Goal: Find specific page/section: Find specific page/section

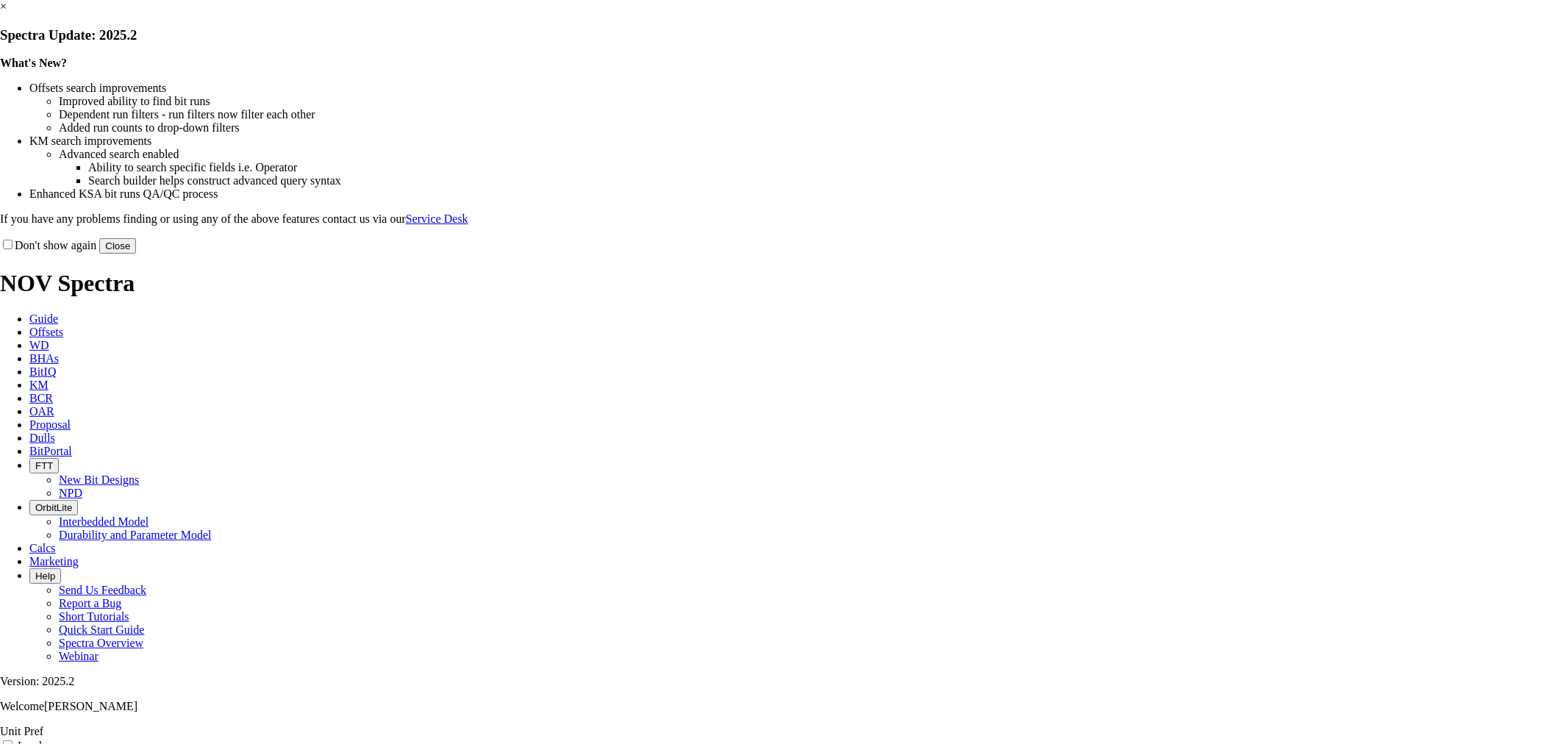
click at [136, 254] on button "Close" at bounding box center [118, 246] width 37 height 15
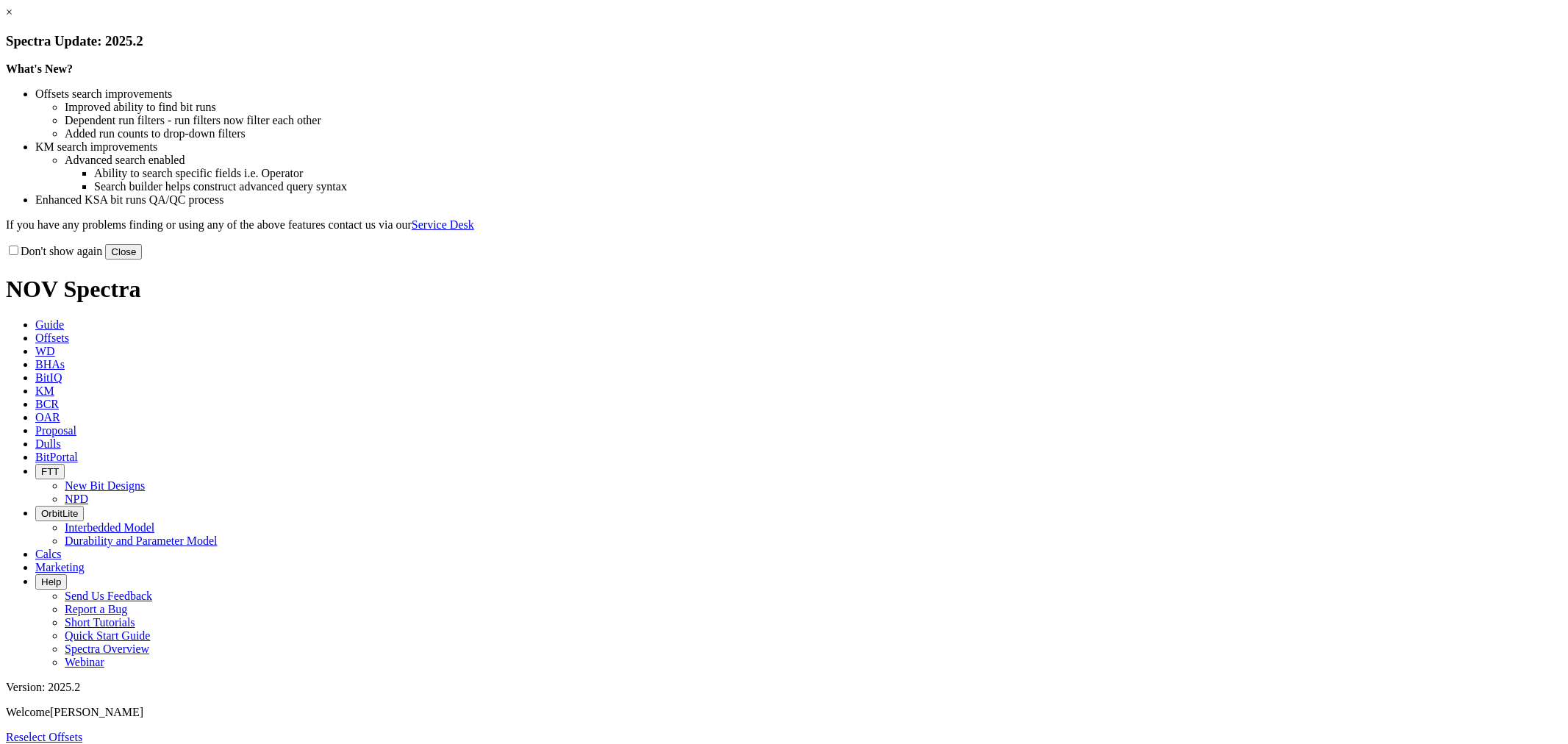
select select "Bit Material"
click at [142, 260] on button "Close" at bounding box center [123, 251] width 37 height 15
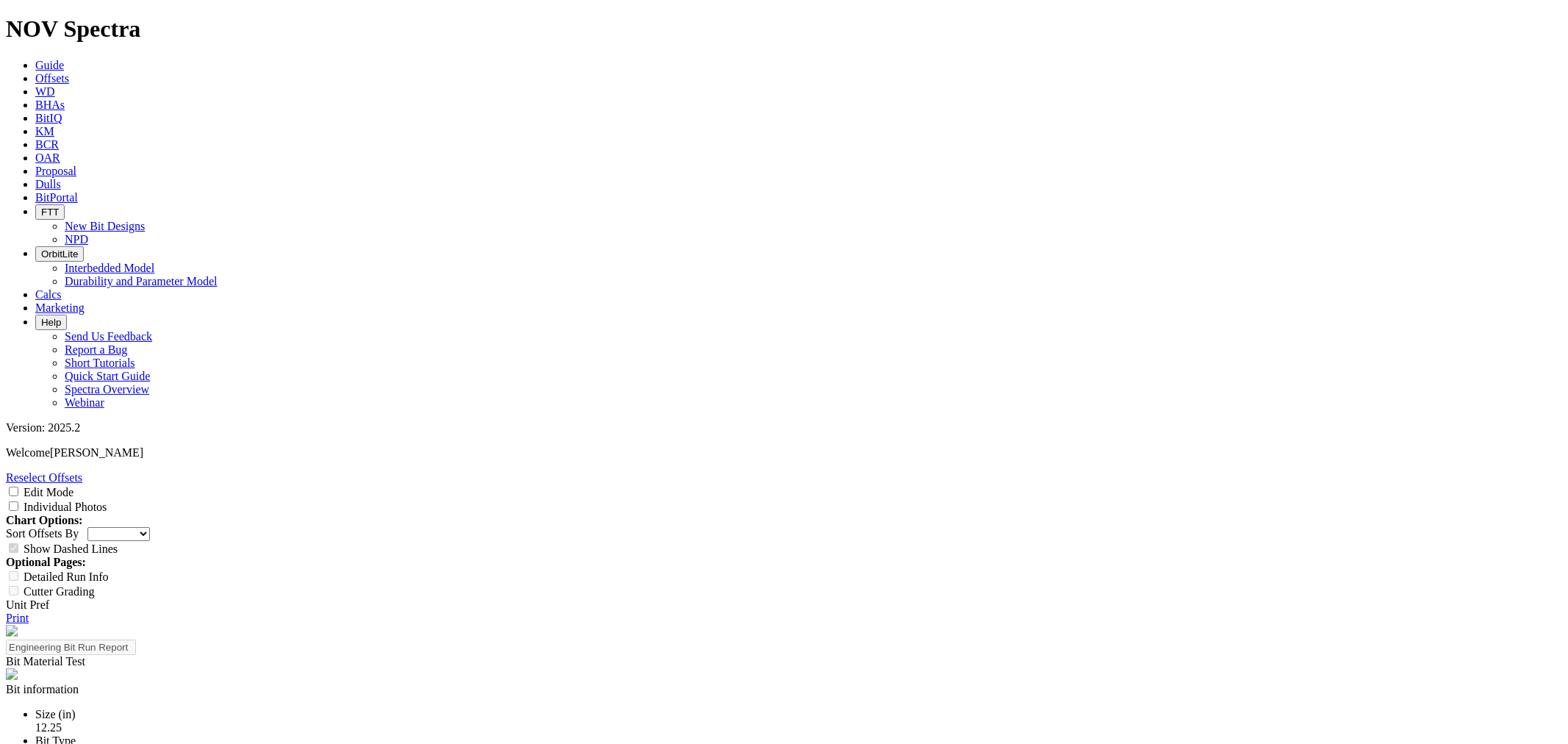
scroll to position [81, 0]
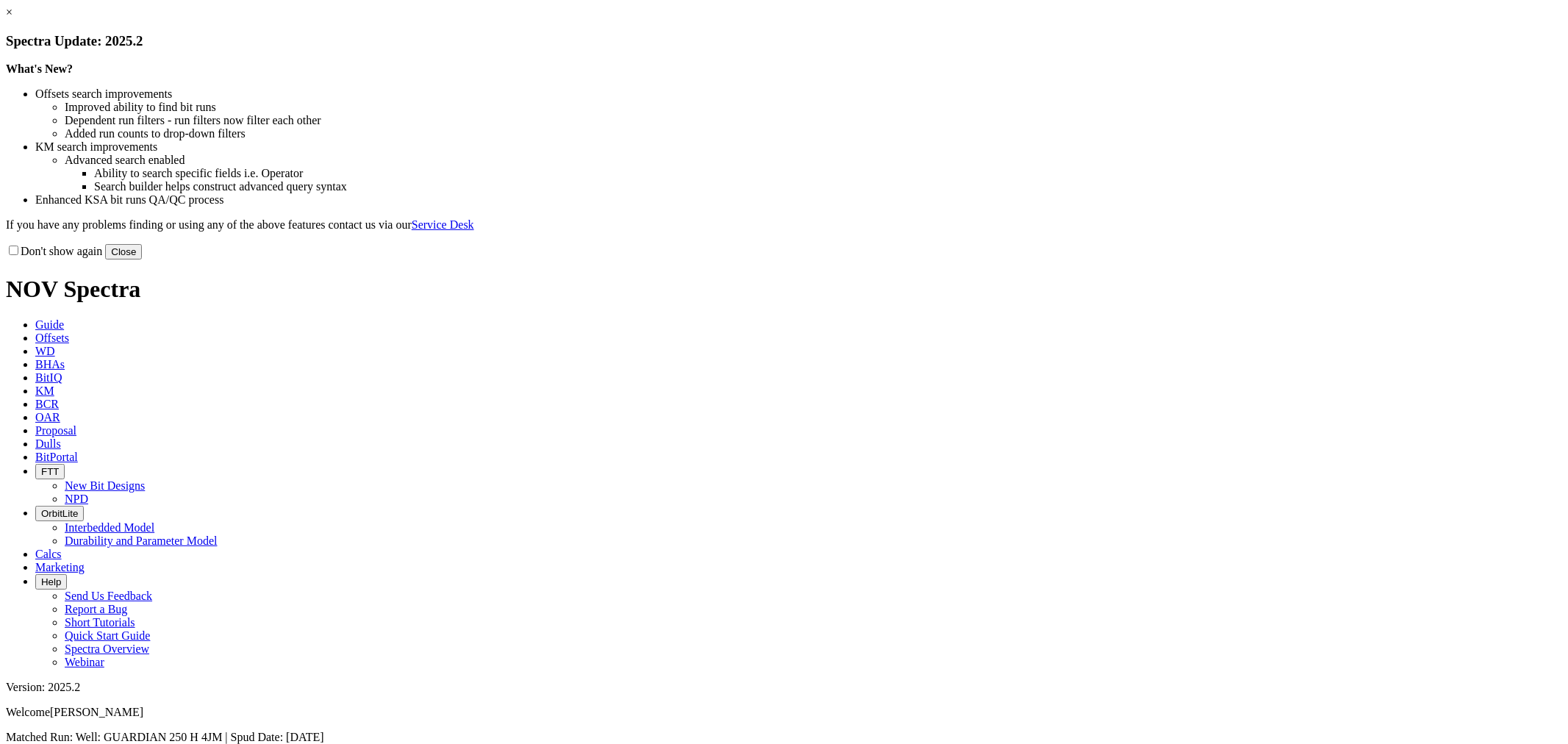
click at [12, 18] on link "×" at bounding box center [9, 12] width 7 height 12
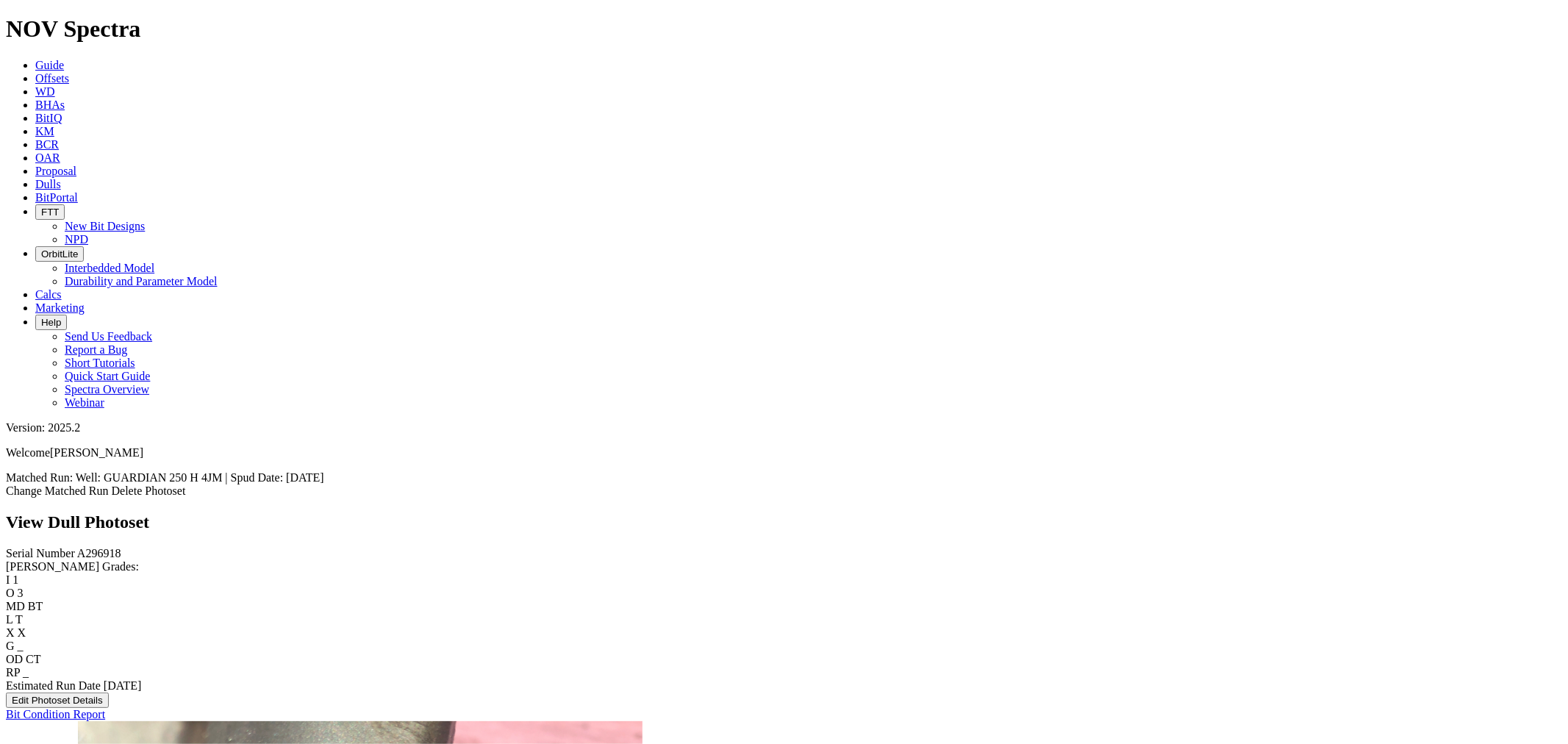
click at [61, 178] on span "Dulls" at bounding box center [48, 184] width 26 height 12
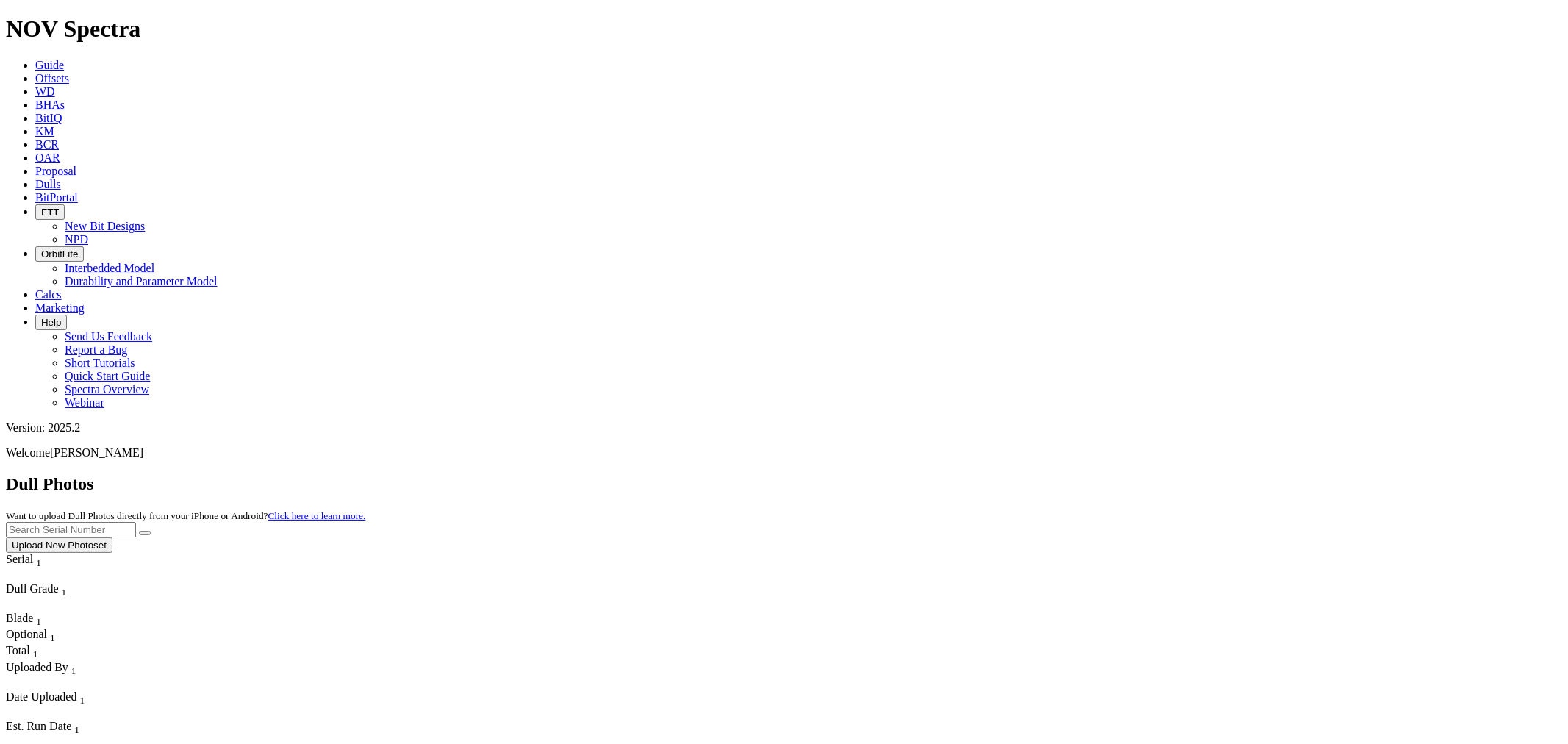
click at [136, 522] on input "text" at bounding box center [71, 529] width 130 height 15
paste input "A316251"
type input "A316251"
click at [151, 531] on button "submit" at bounding box center [144, 533] width 11 height 5
